Goal: Task Accomplishment & Management: Manage account settings

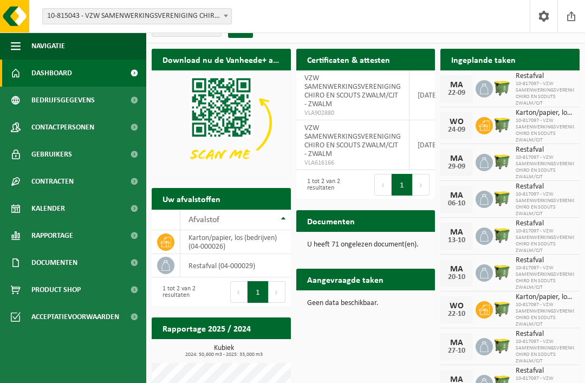
scroll to position [20, 0]
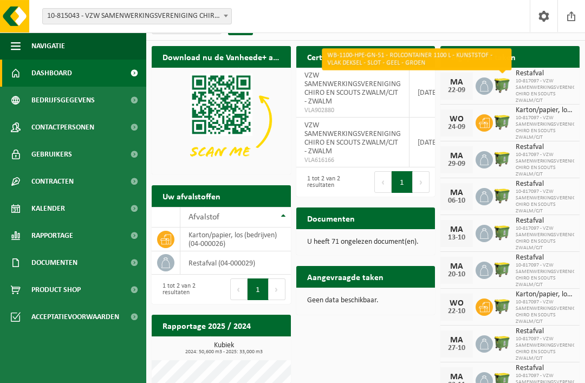
click at [493, 88] on img at bounding box center [502, 85] width 18 height 18
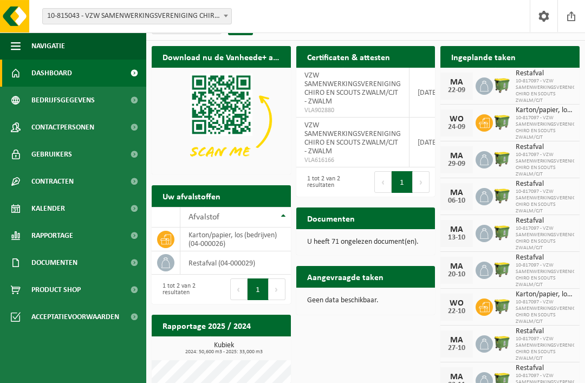
click at [538, 89] on span "10-817097 - VZW SAMENWERKINGSVERENIGING CHIRO EN SCOUTS ZWALM/CJT" at bounding box center [545, 91] width 59 height 26
click at [551, 105] on div "Karton/papier, los (bedrijven) 10-817097 - VZW SAMENWERKINGSVERENIGING CHIRO EN…" at bounding box center [543, 123] width 64 height 36
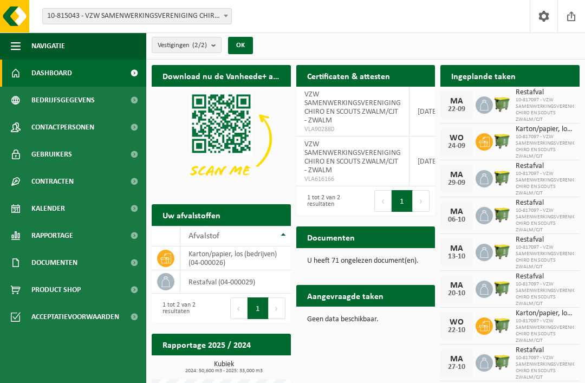
scroll to position [0, 0]
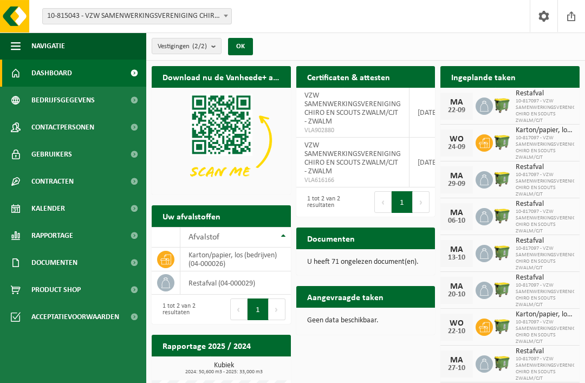
click at [491, 79] on h2 "Ingeplande taken" at bounding box center [484, 76] width 86 height 21
click at [507, 81] on h2 "Ingeplande taken" at bounding box center [484, 76] width 86 height 21
click at [546, 105] on span "10-817097 - VZW SAMENWERKINGSVERENIGING CHIRO EN SCOUTS ZWALM/CJT" at bounding box center [545, 111] width 59 height 26
click at [49, 212] on span "Kalender" at bounding box center [48, 208] width 34 height 27
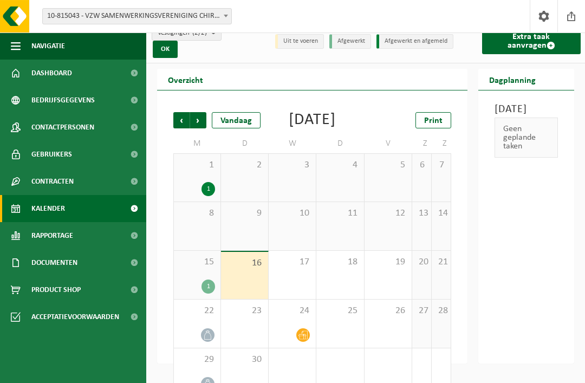
scroll to position [20, 0]
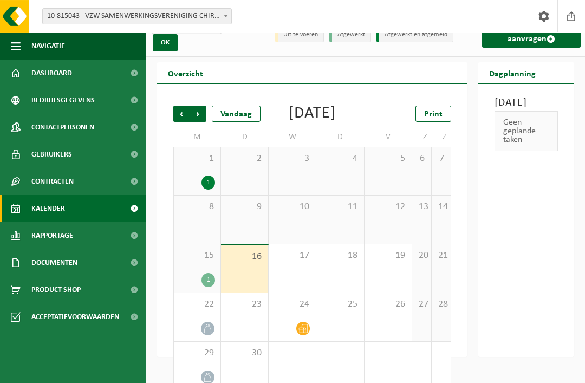
click at [206, 333] on icon at bounding box center [207, 328] width 9 height 9
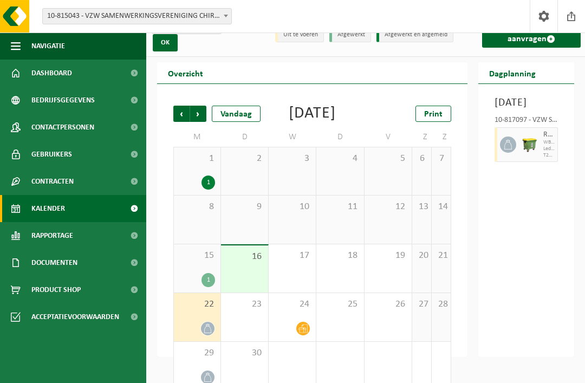
click at [202, 336] on div at bounding box center [197, 328] width 36 height 15
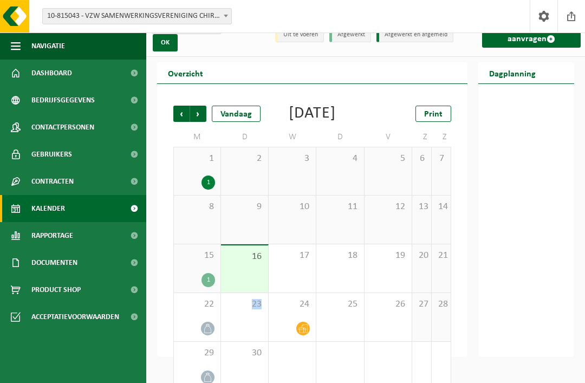
click at [205, 333] on icon at bounding box center [207, 328] width 9 height 9
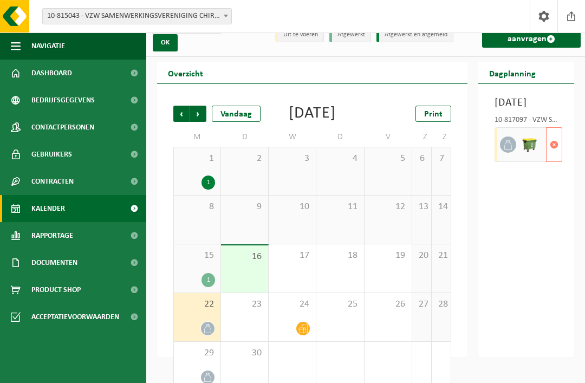
click at [558, 156] on span "button" at bounding box center [554, 145] width 9 height 22
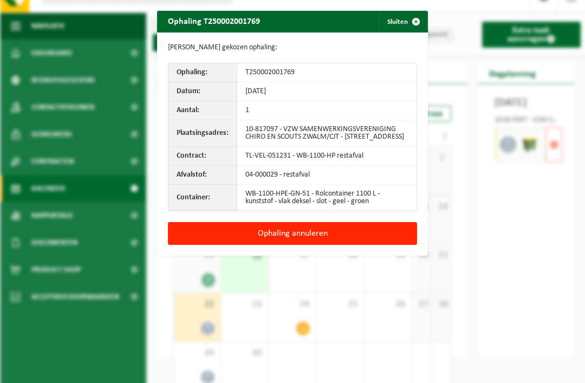
click at [302, 241] on button "Ophaling annuleren" at bounding box center [292, 233] width 249 height 23
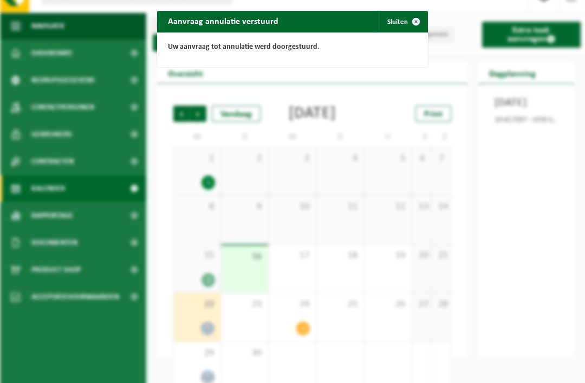
click at [402, 30] on button "Sluiten" at bounding box center [403, 22] width 48 height 22
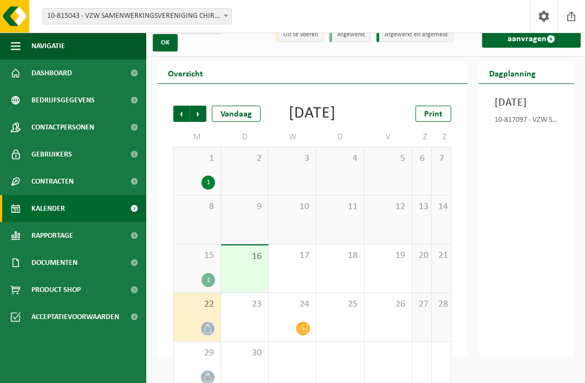
click at [207, 336] on span at bounding box center [208, 329] width 14 height 14
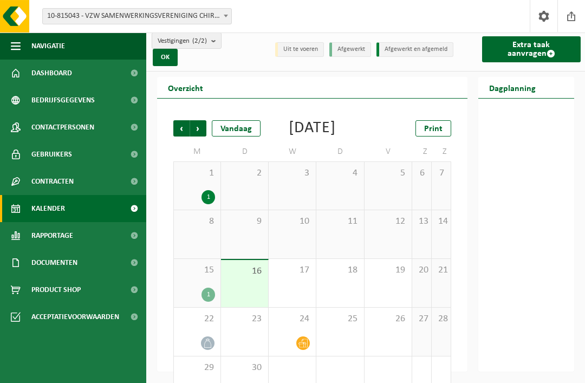
scroll to position [0, 0]
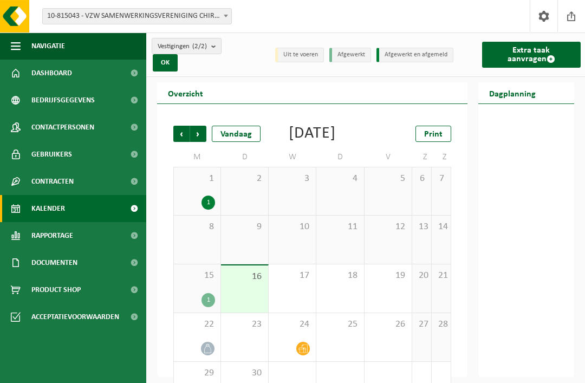
click at [199, 133] on span "Volgende" at bounding box center [198, 134] width 16 height 16
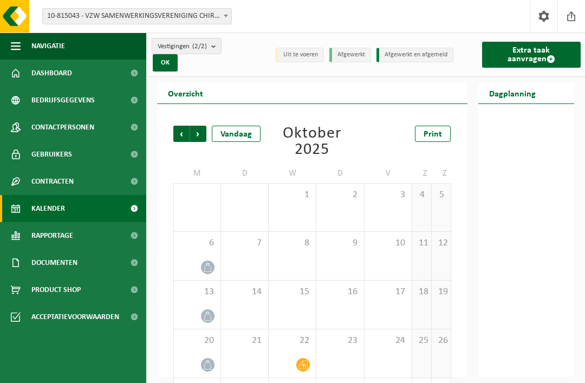
click at [180, 138] on span "Vorige" at bounding box center [181, 134] width 16 height 16
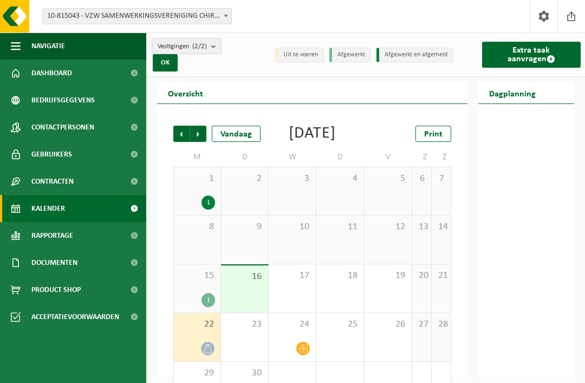
scroll to position [20, 0]
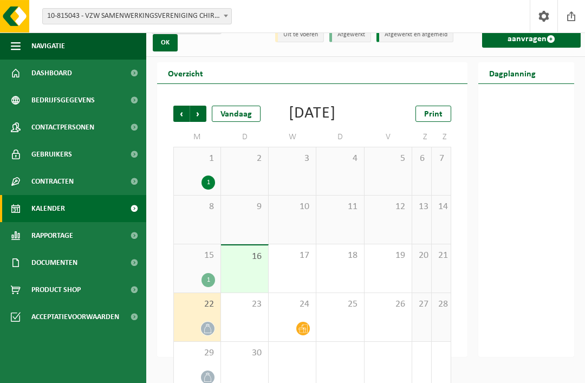
click at [201, 336] on div at bounding box center [208, 328] width 15 height 15
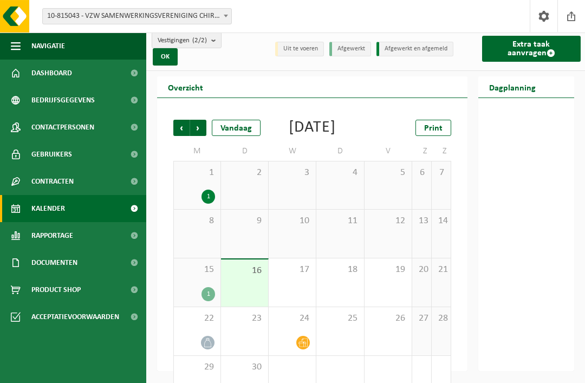
scroll to position [0, 0]
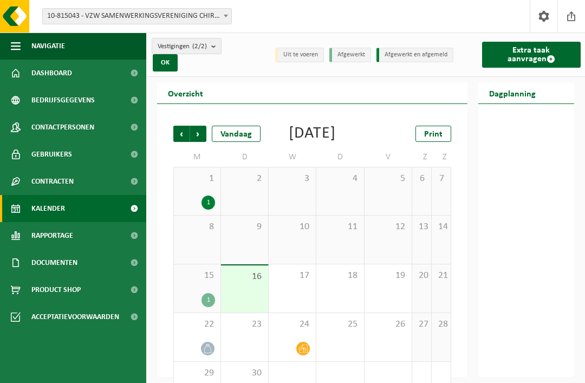
click at [67, 70] on span "Dashboard" at bounding box center [51, 73] width 41 height 27
